Goal: Ask a question

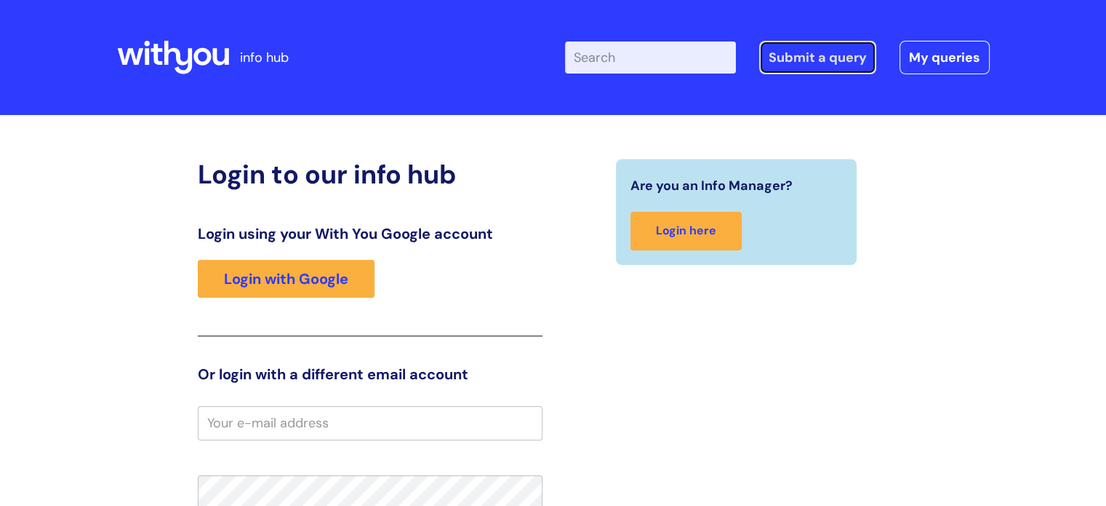
click at [803, 58] on link "Submit a query" at bounding box center [817, 57] width 117 height 33
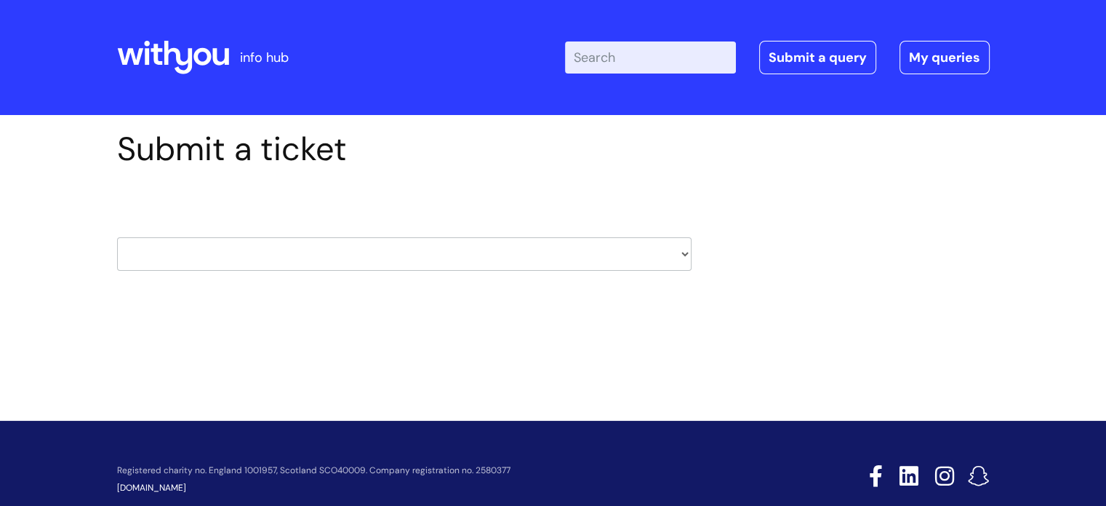
click at [447, 239] on select "HR / People IT and Support Clinical Drug Alerts Finance Accounts Data Support T…" at bounding box center [404, 253] width 575 height 33
select select "finance_accounts"
click at [117, 237] on select "HR / People IT and Support Clinical Drug Alerts Finance Accounts Data Support T…" at bounding box center [404, 253] width 575 height 33
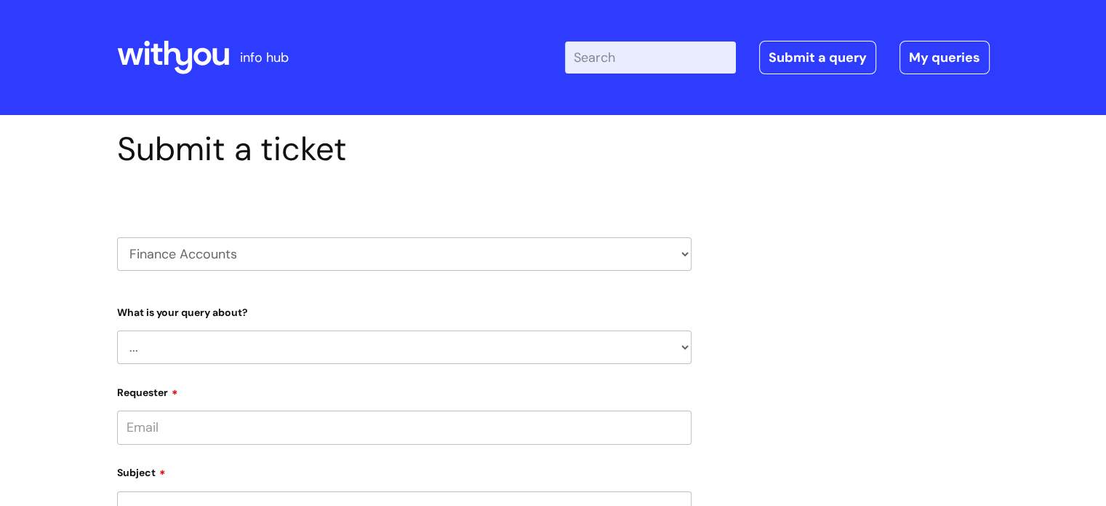
click at [263, 343] on select "... Finance Systems Finance Requests (inc. Expenses) Invoices Research" at bounding box center [404, 346] width 575 height 33
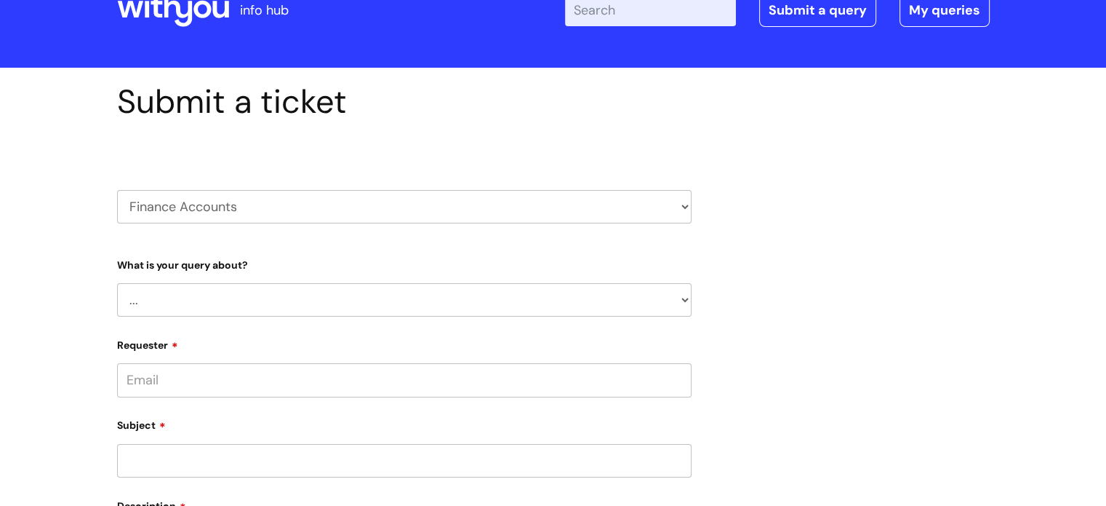
scroll to position [73, 0]
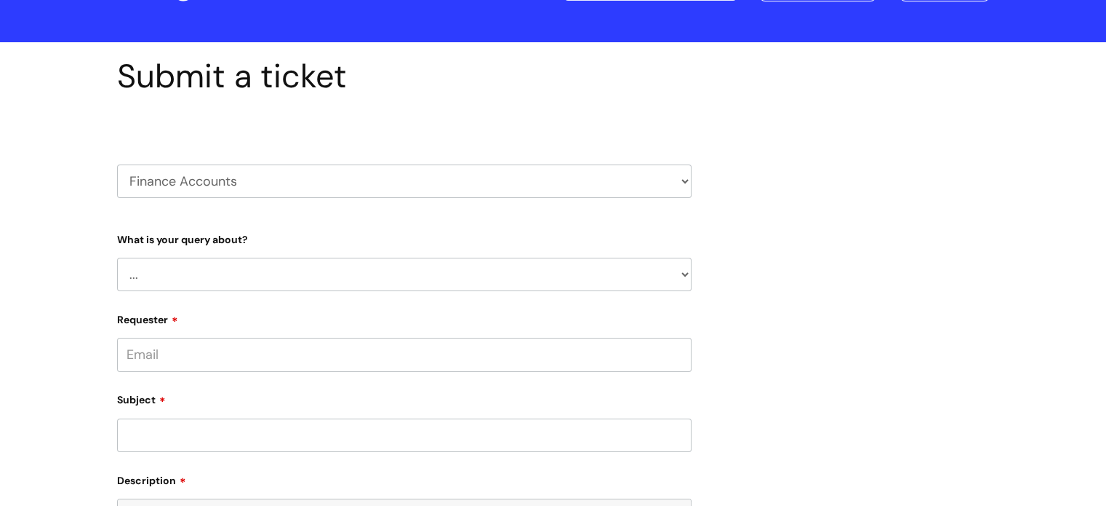
click at [251, 272] on select "... Finance Systems Finance Requests (inc. Expenses) Invoices Research" at bounding box center [404, 274] width 575 height 33
click at [349, 205] on div "HR / People IT and Support Clinical Drug Alerts Finance Accounts Data Support T…" at bounding box center [404, 164] width 575 height 112
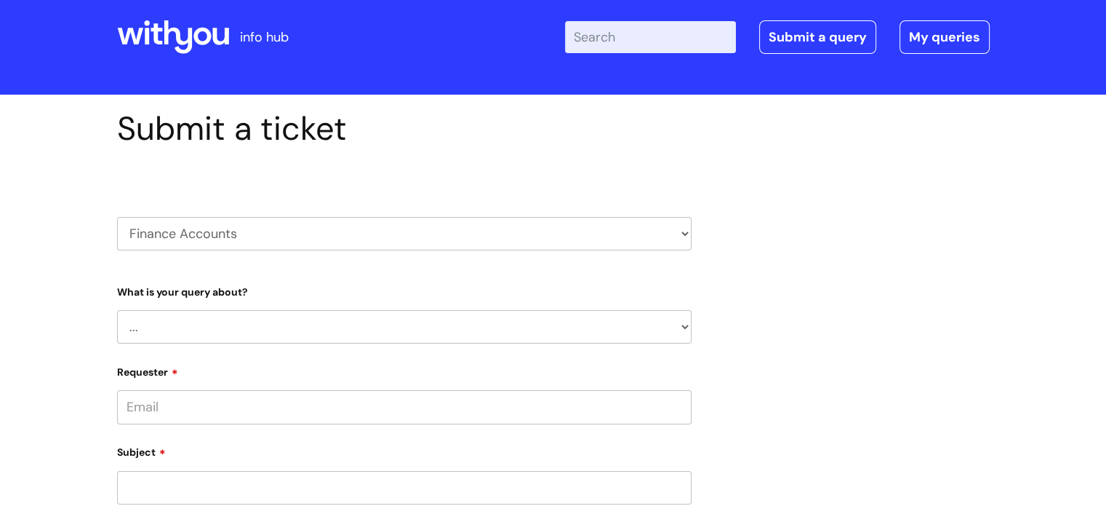
scroll to position [0, 0]
